Goal: Information Seeking & Learning: Learn about a topic

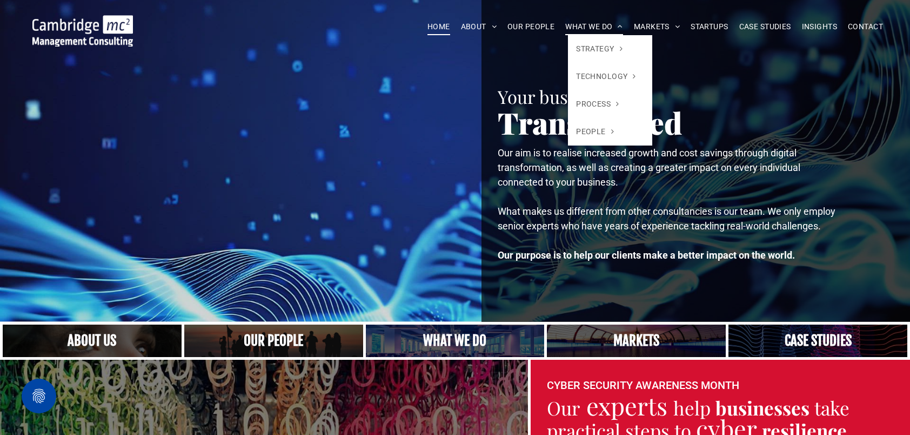
click at [566, 31] on span "WHAT WE DO" at bounding box center [595, 26] width 58 height 17
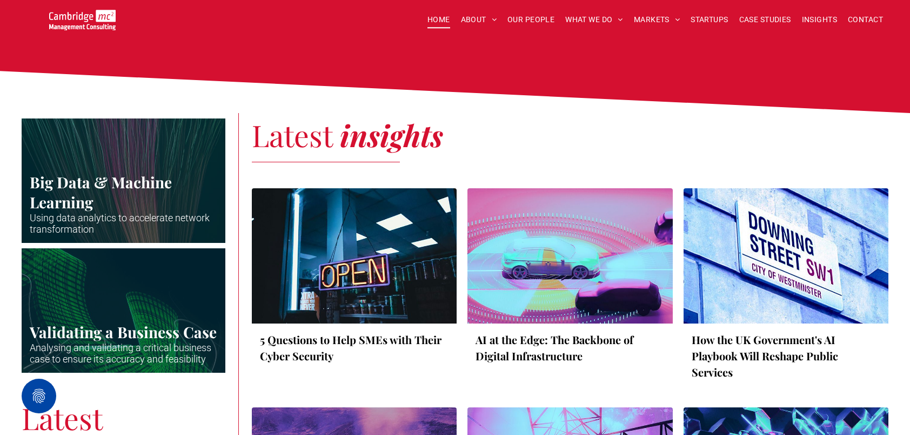
scroll to position [1892, 0]
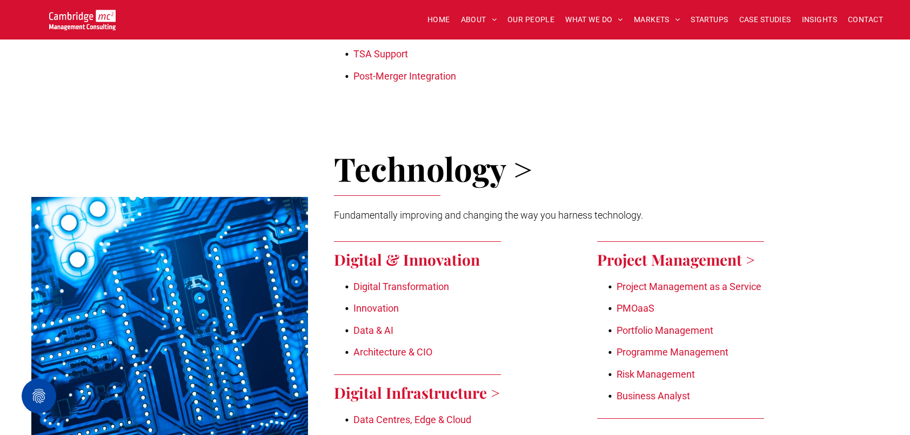
scroll to position [1135, 0]
